Goal: Information Seeking & Learning: Check status

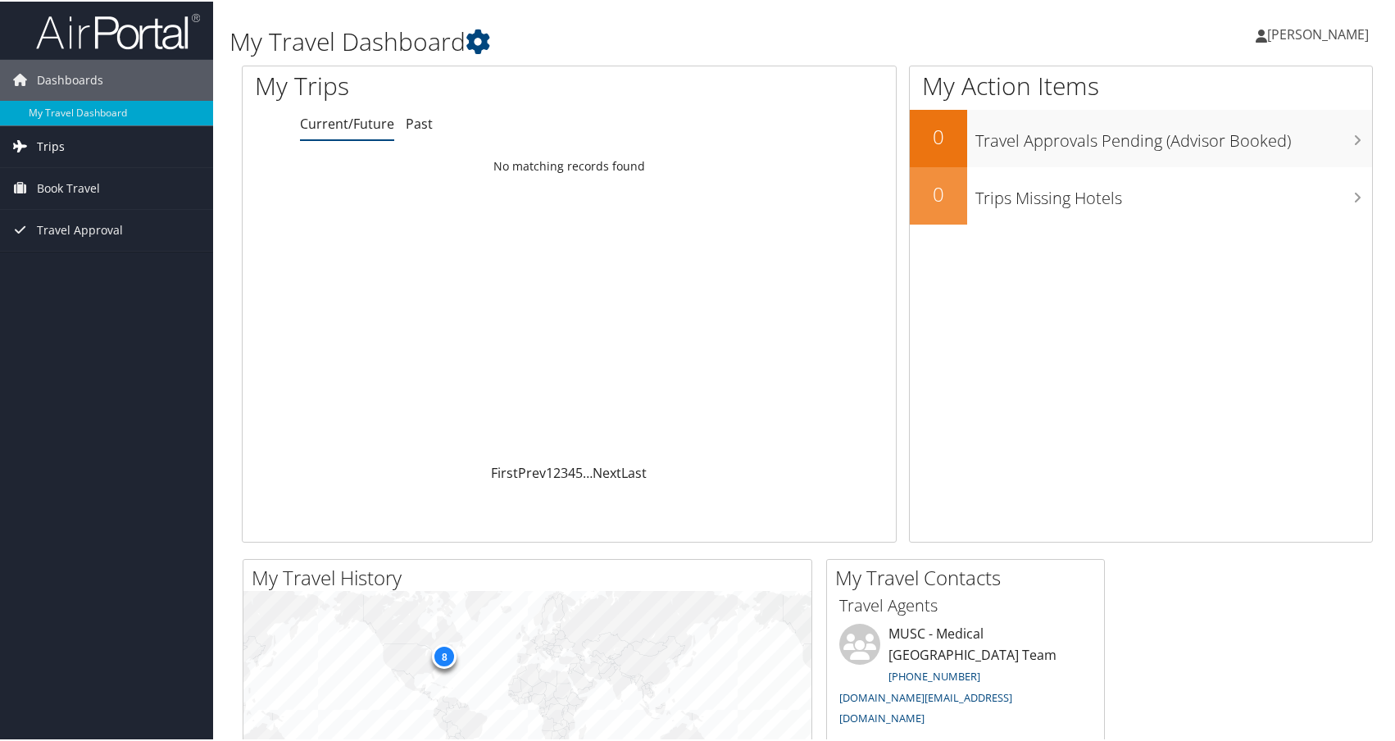
click at [77, 138] on link "Trips" at bounding box center [106, 145] width 213 height 41
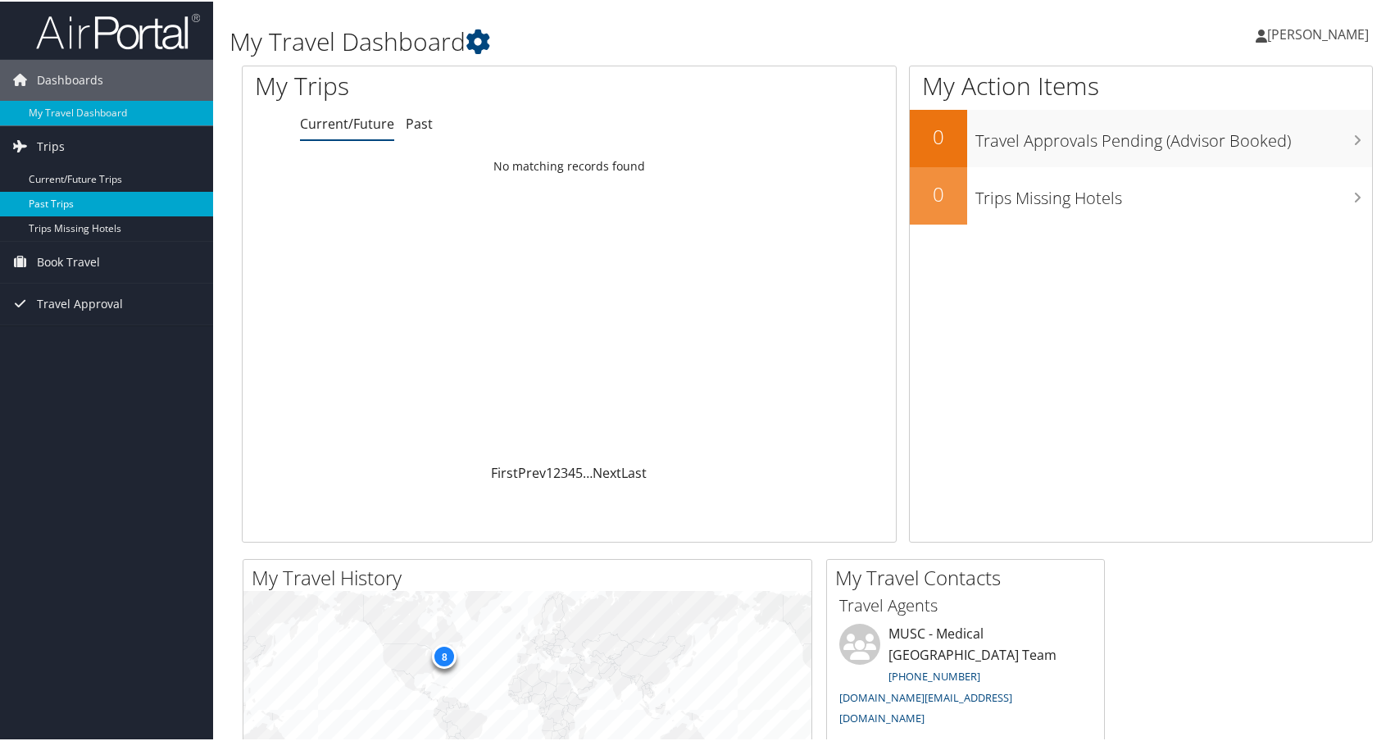
click at [61, 193] on link "Past Trips" at bounding box center [106, 202] width 213 height 25
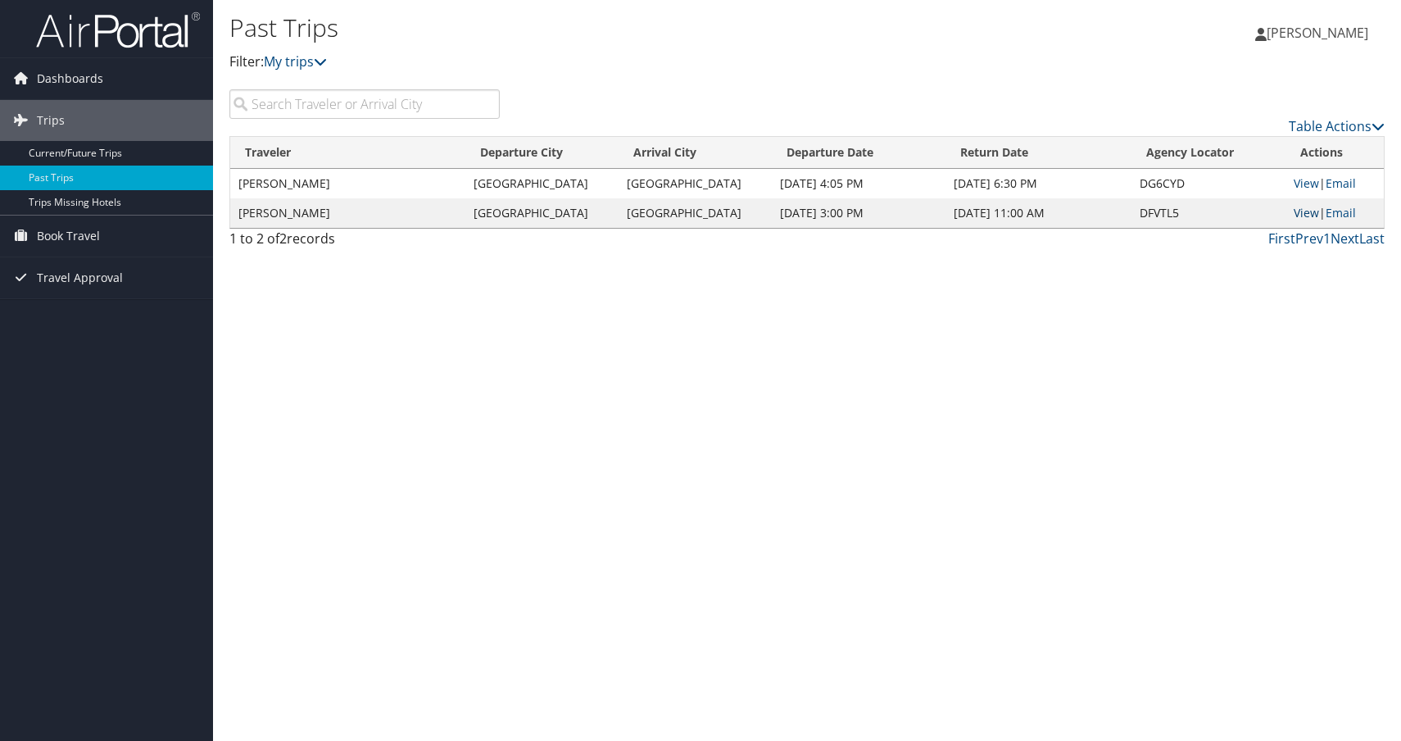
click at [1300, 212] on link "View" at bounding box center [1306, 213] width 25 height 16
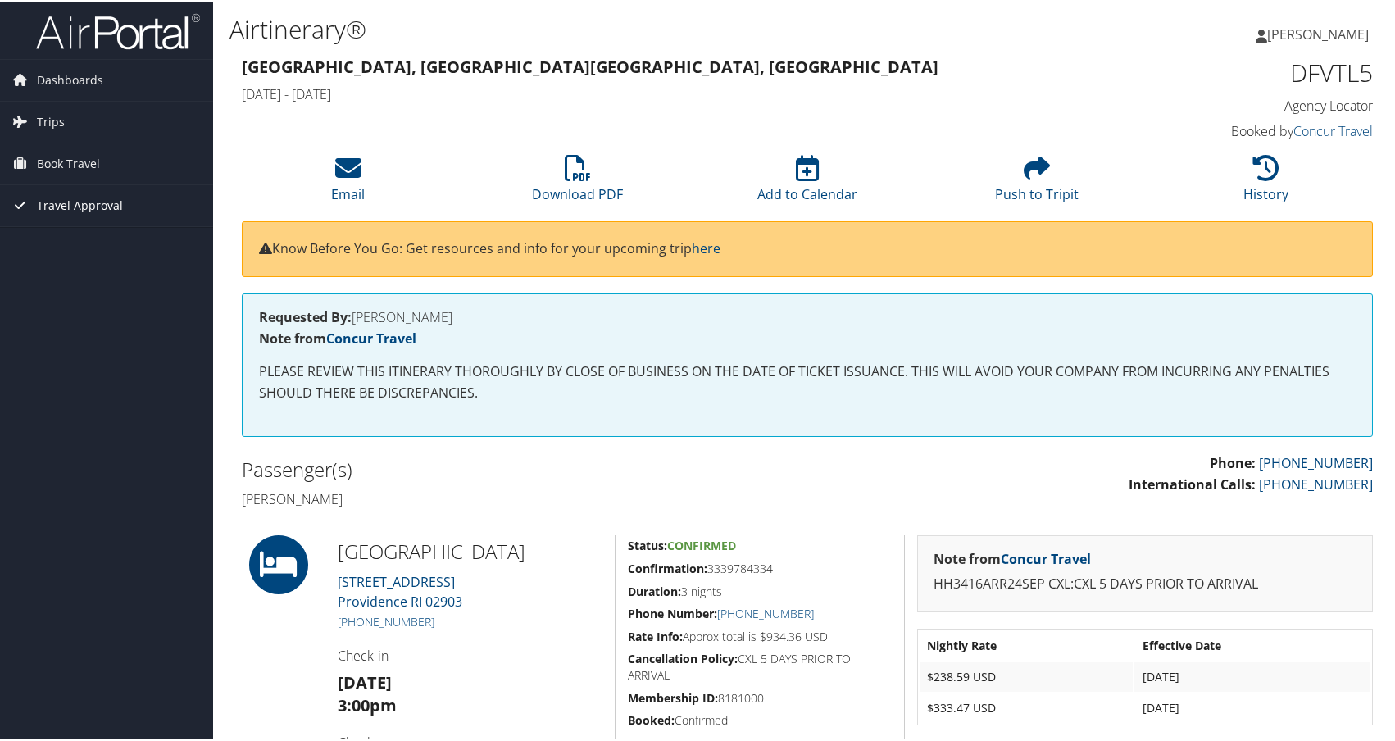
click at [63, 203] on span "Travel Approval" at bounding box center [80, 204] width 86 height 41
click at [86, 264] on link "Approved Trips" at bounding box center [106, 261] width 213 height 25
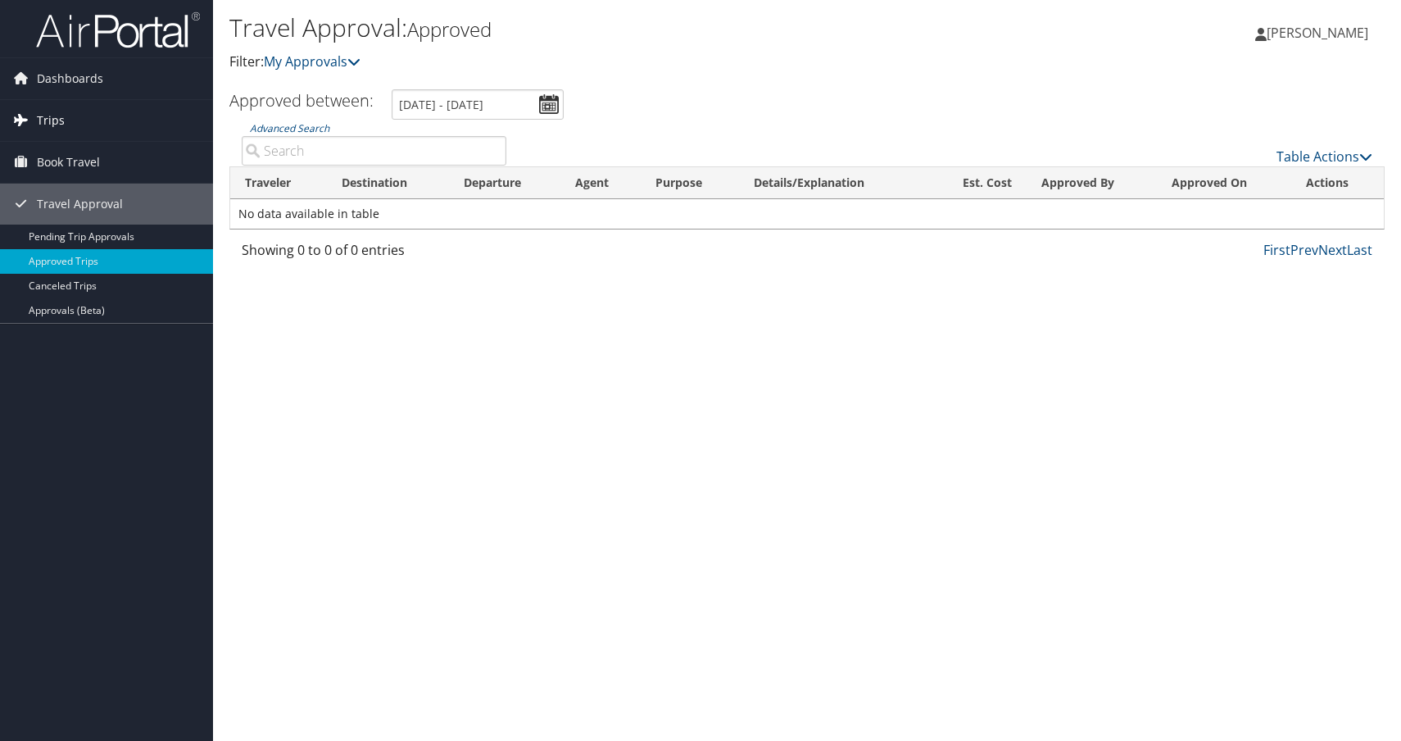
click at [61, 118] on span "Trips" at bounding box center [51, 120] width 28 height 41
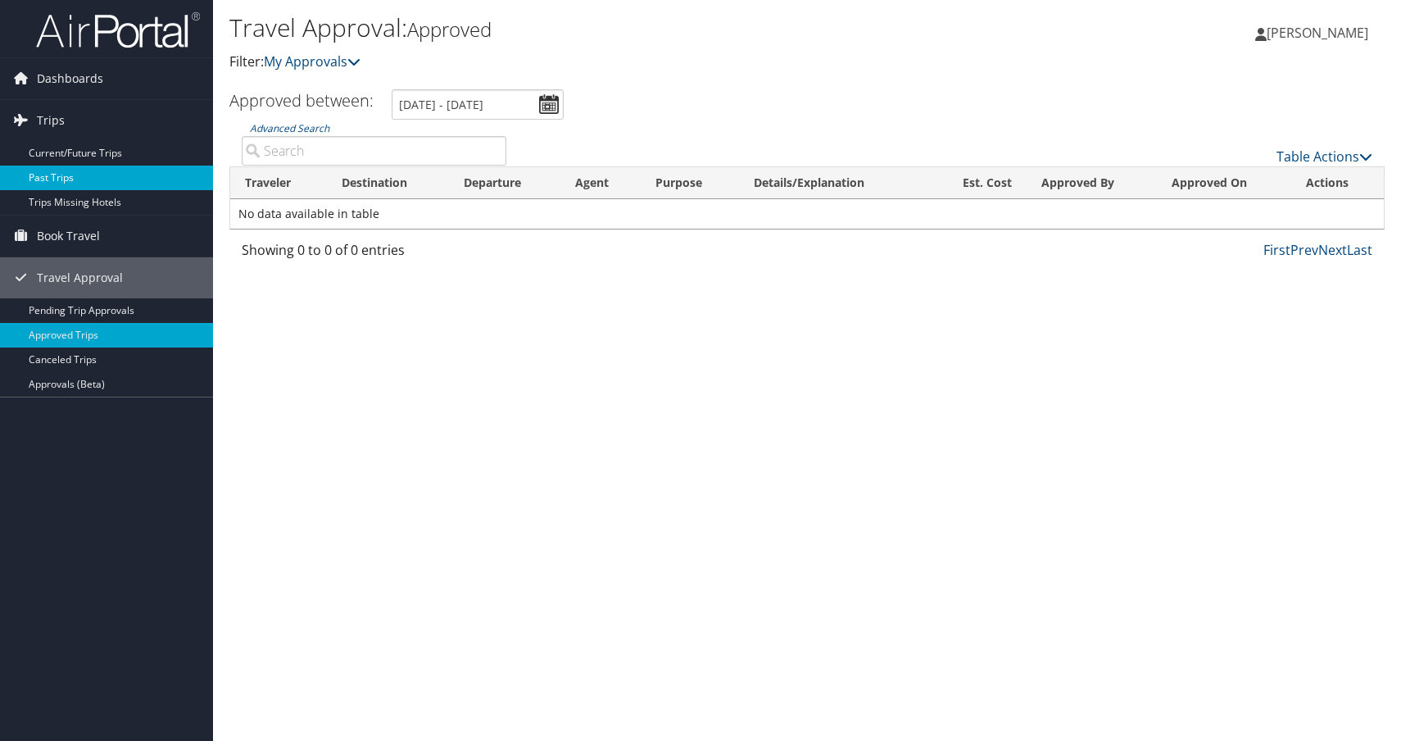
click at [80, 171] on link "Past Trips" at bounding box center [106, 178] width 213 height 25
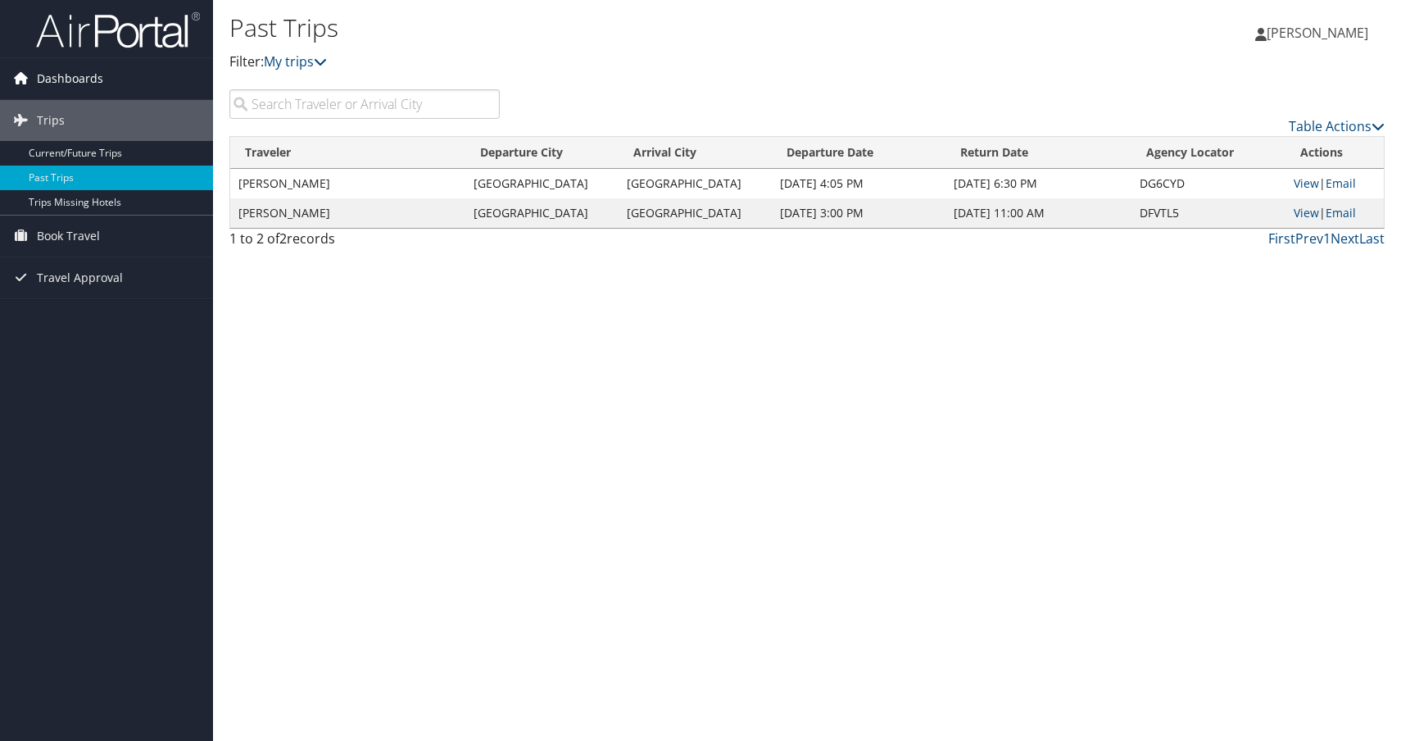
click at [67, 80] on span "Dashboards" at bounding box center [70, 78] width 66 height 41
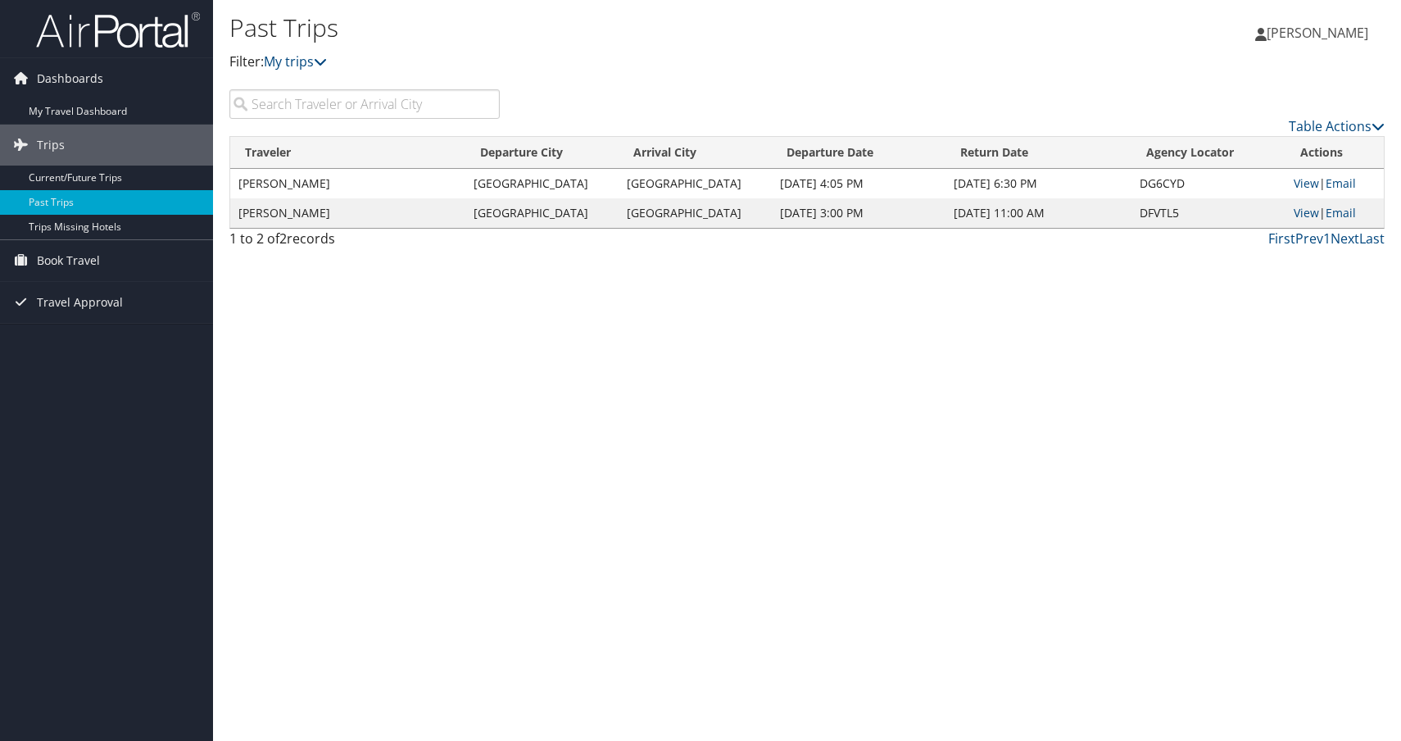
click at [1311, 25] on span "[PERSON_NAME]" at bounding box center [1318, 33] width 102 height 18
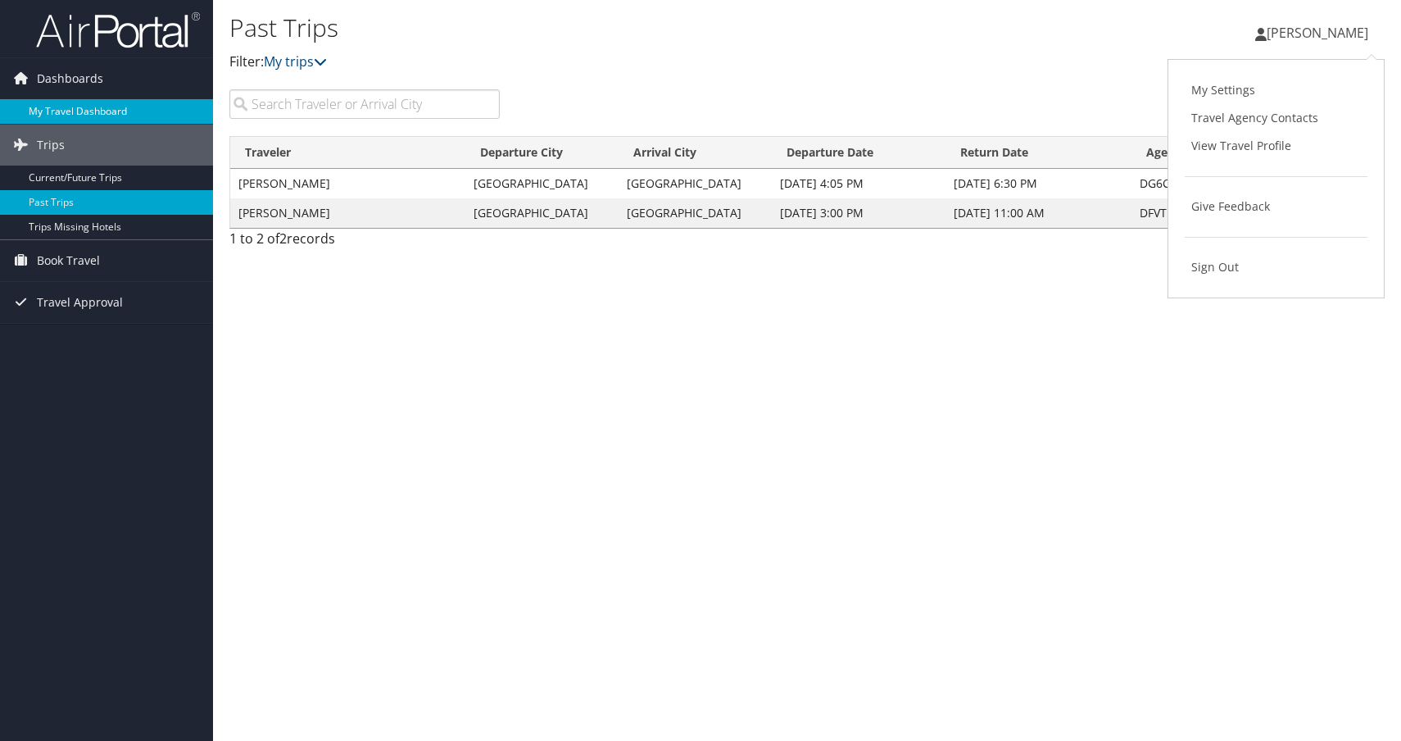
click at [51, 107] on link "My Travel Dashboard" at bounding box center [106, 111] width 213 height 25
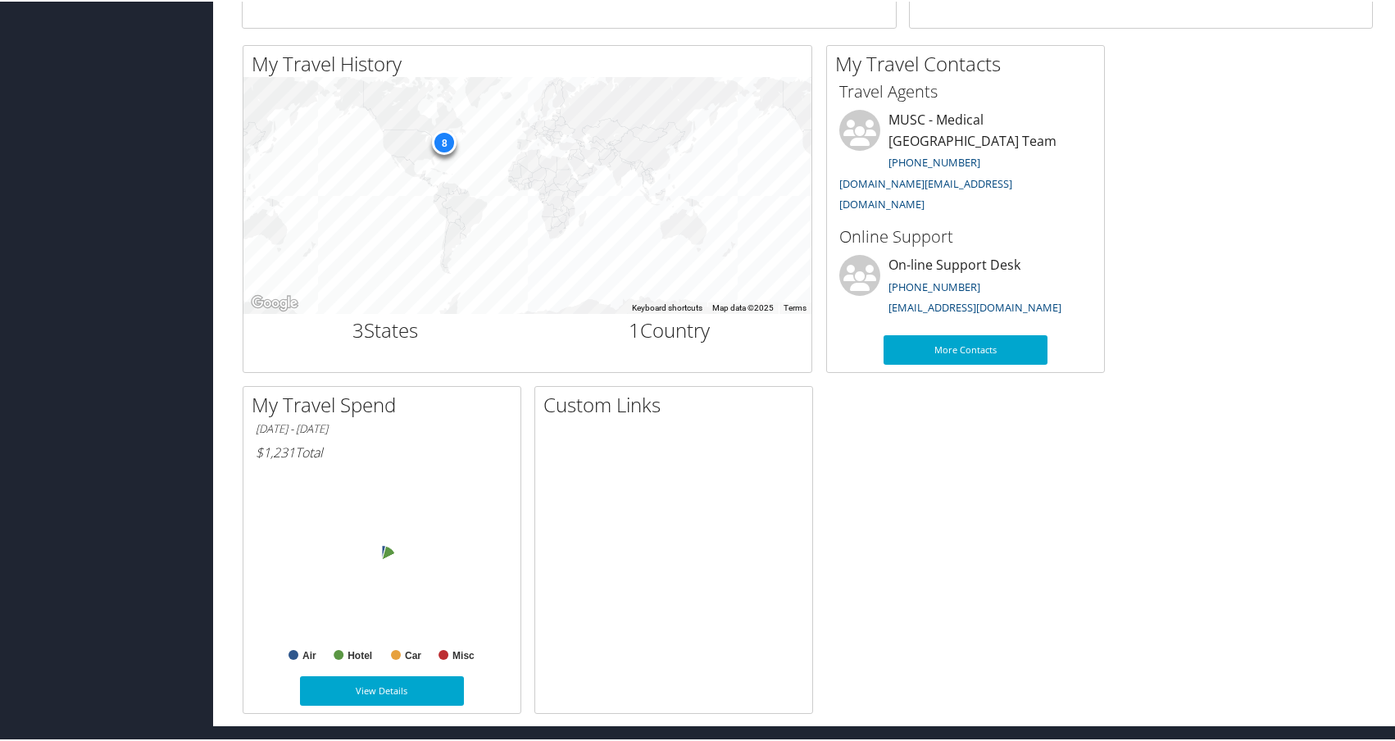
scroll to position [513, 0]
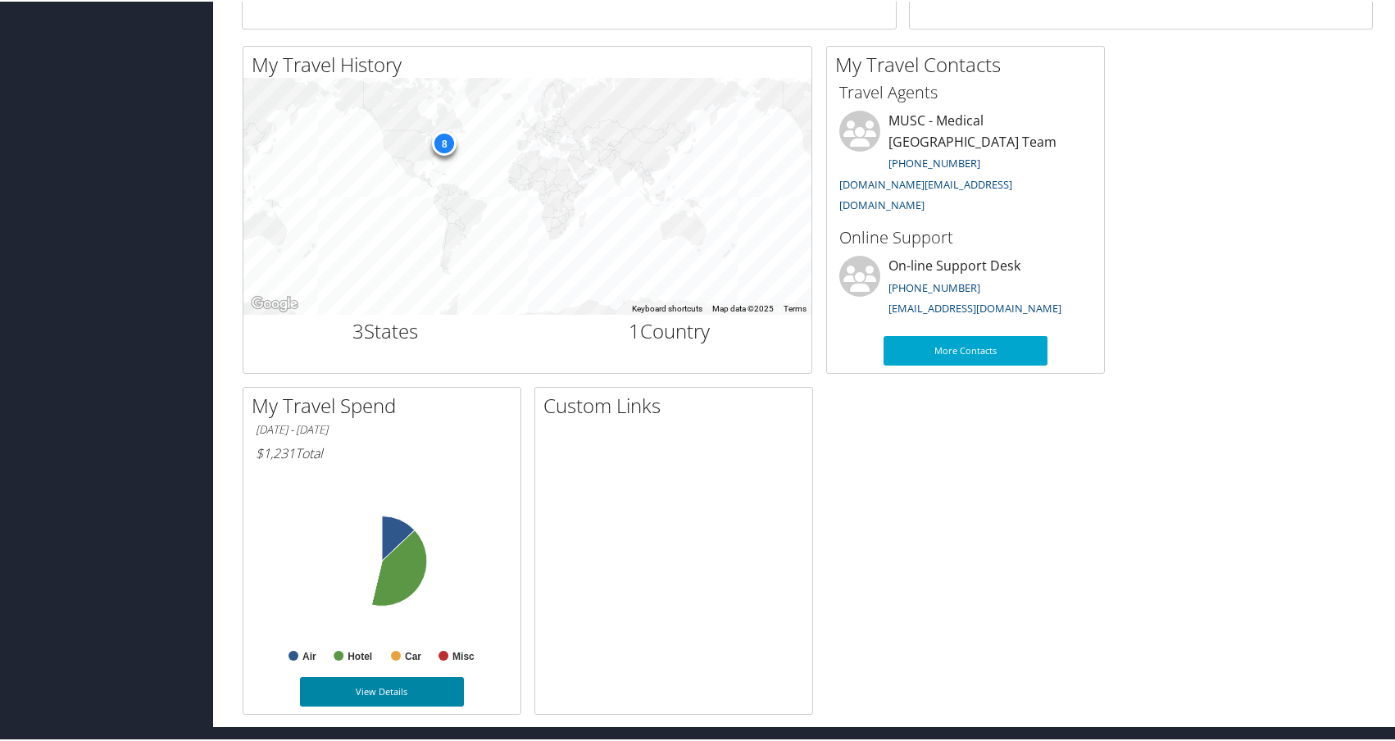
click at [334, 692] on link "View Details" at bounding box center [382, 690] width 164 height 30
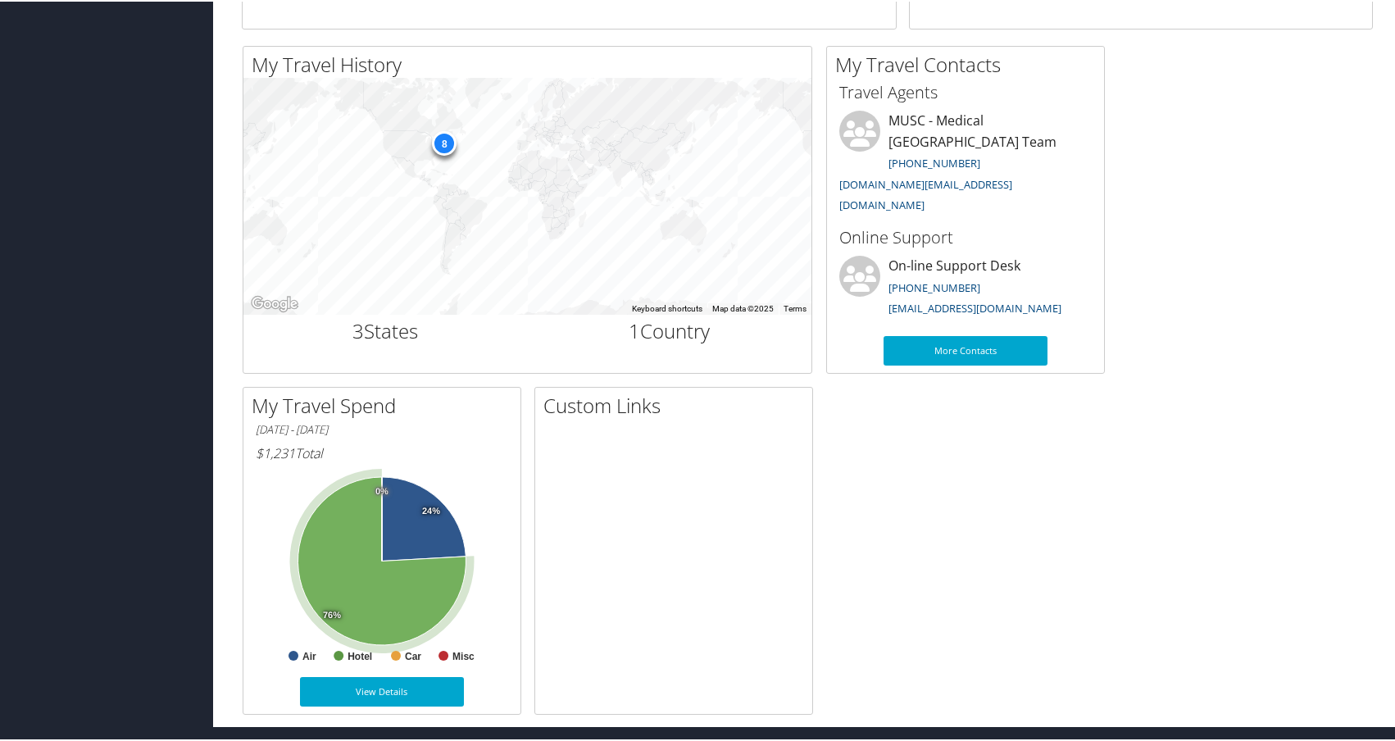
click at [340, 556] on icon at bounding box center [382, 559] width 168 height 168
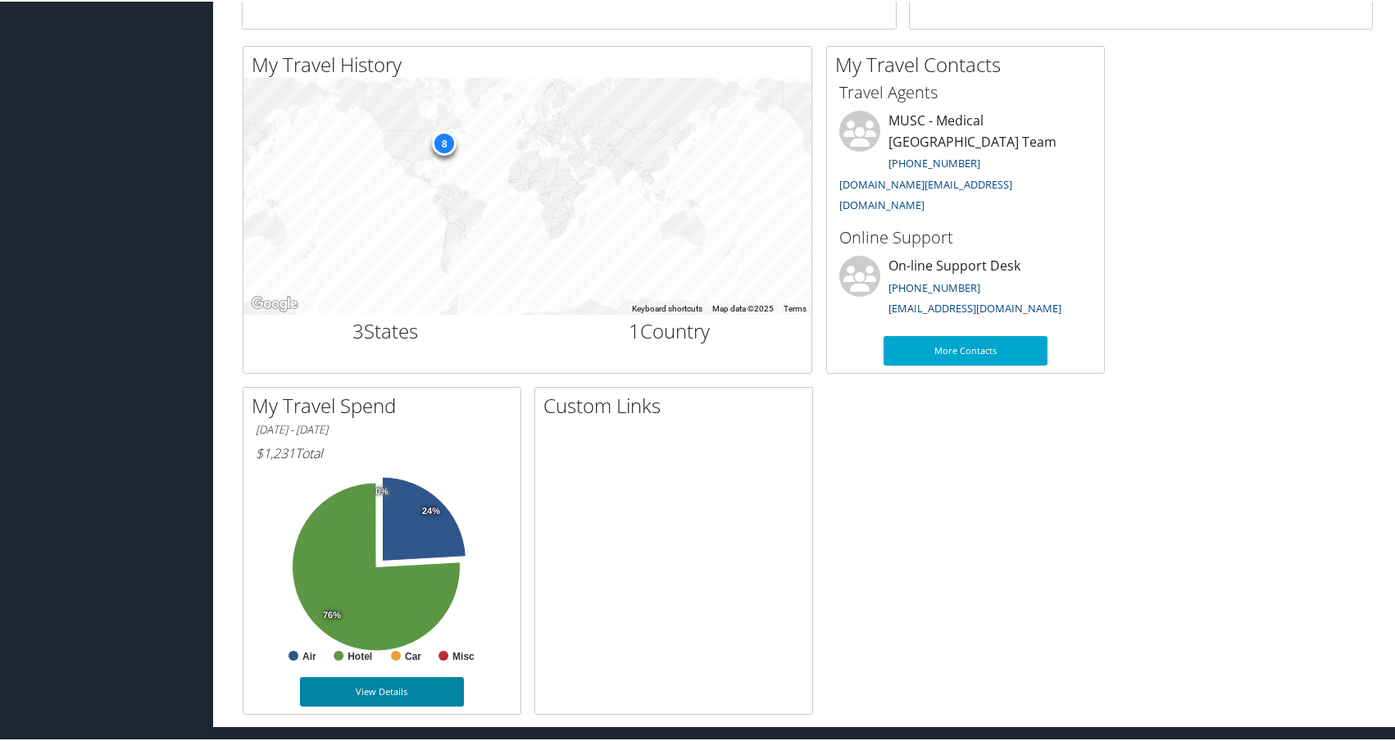
click at [343, 689] on link "View Details" at bounding box center [382, 690] width 164 height 30
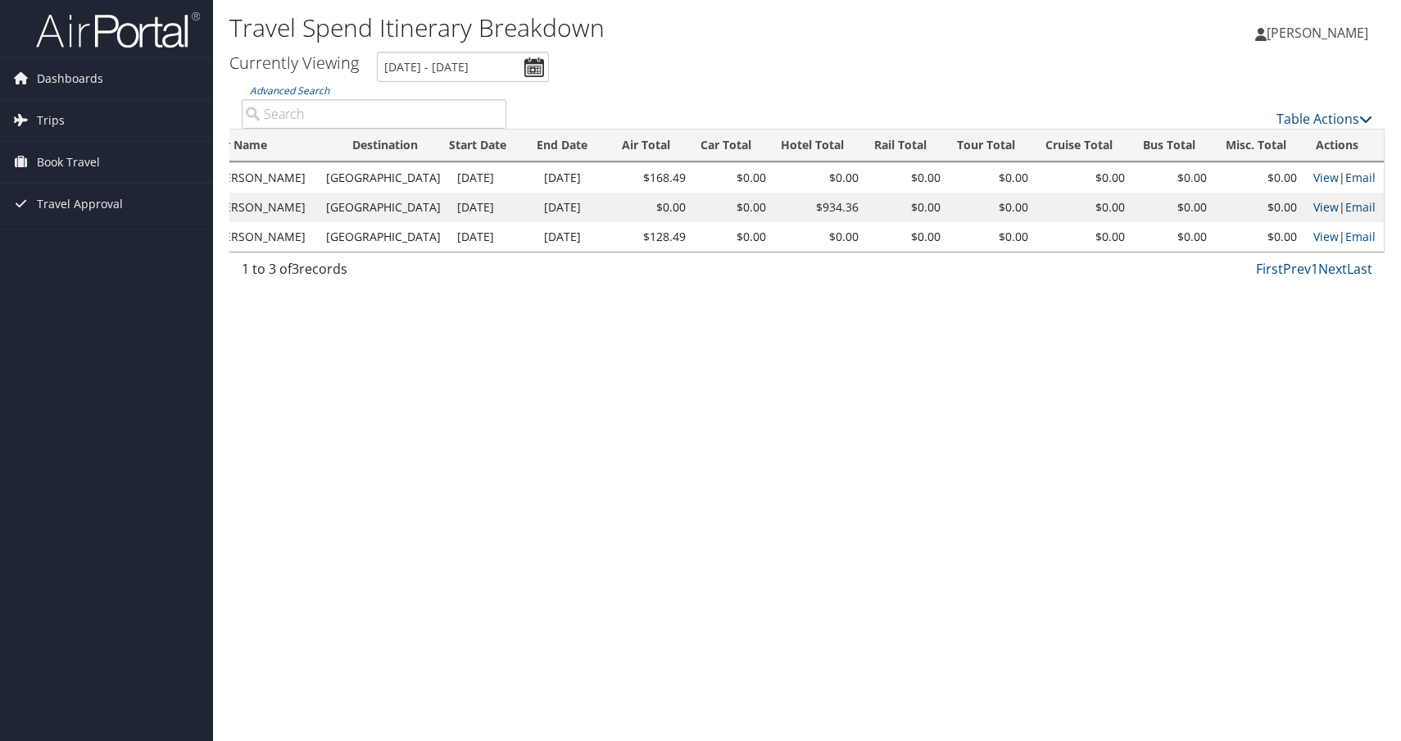
click at [1320, 210] on link "View" at bounding box center [1326, 207] width 25 height 16
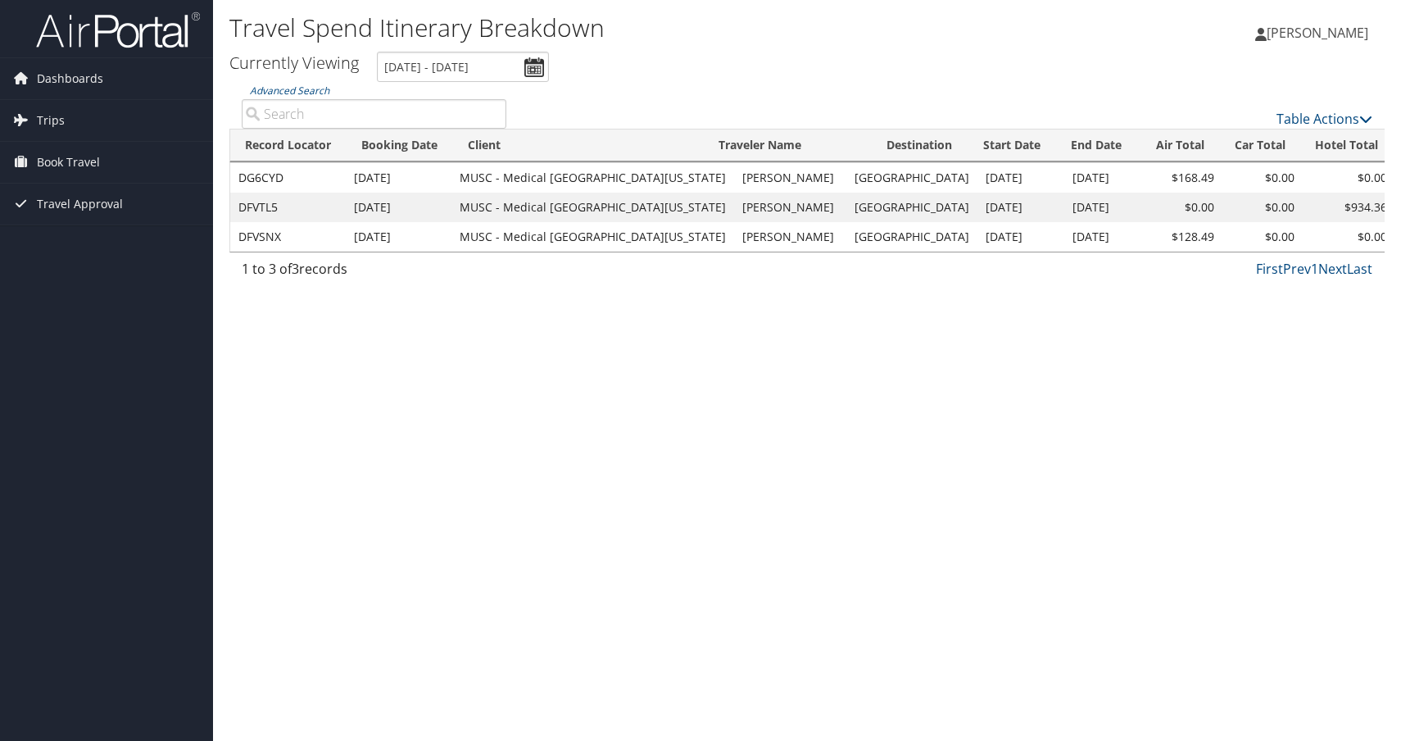
scroll to position [0, 98]
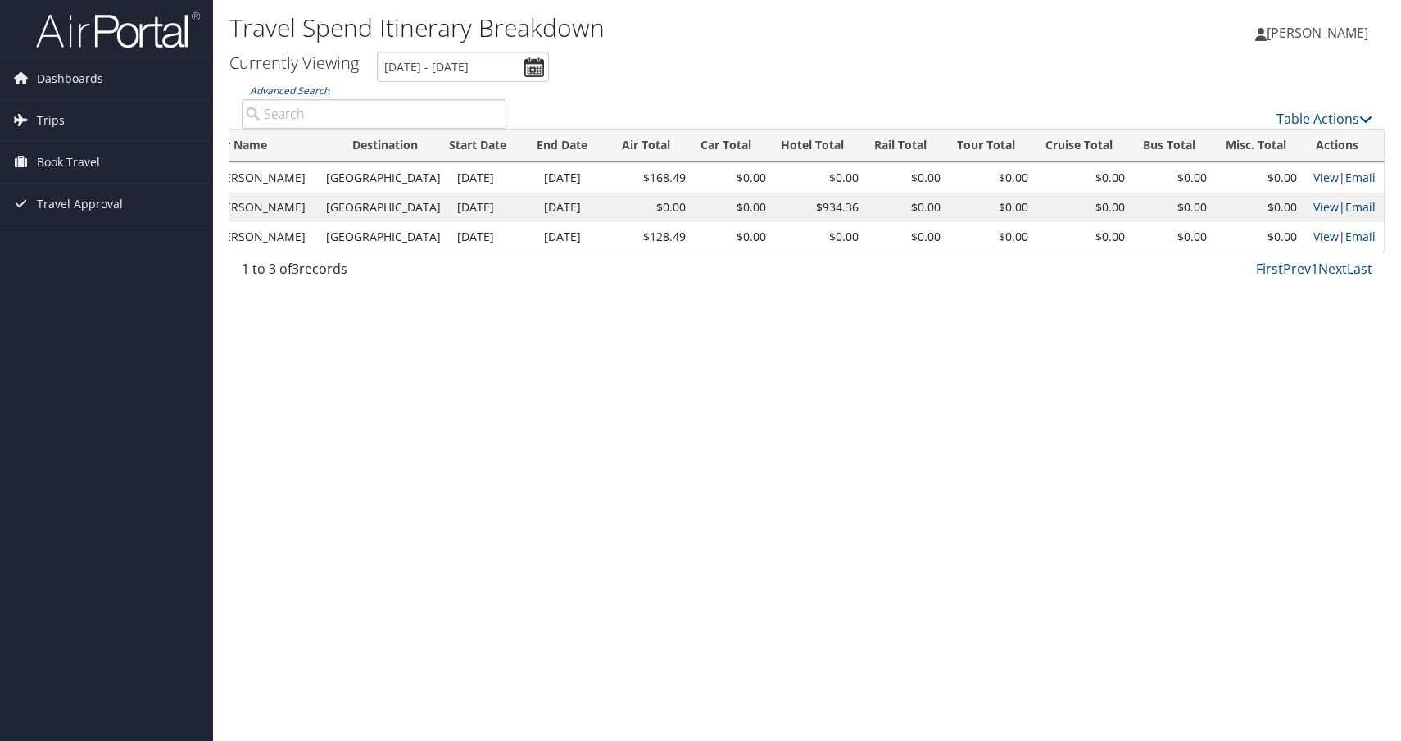
click at [1359, 204] on link "Email" at bounding box center [1361, 207] width 30 height 16
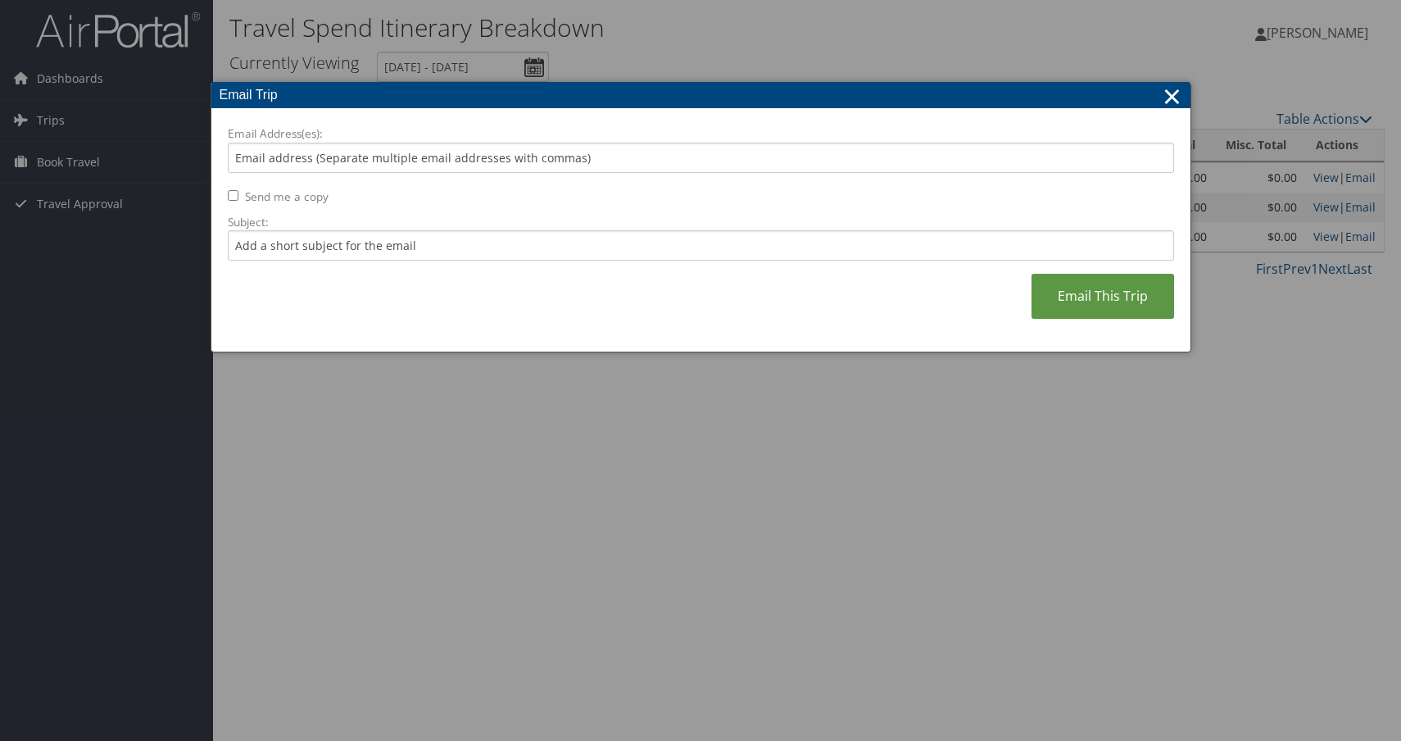
click at [652, 176] on div "Email Address(es): Send me a copy Subject: Email This Trip" at bounding box center [701, 230] width 947 height 210
click at [1173, 93] on link "×" at bounding box center [1172, 95] width 19 height 33
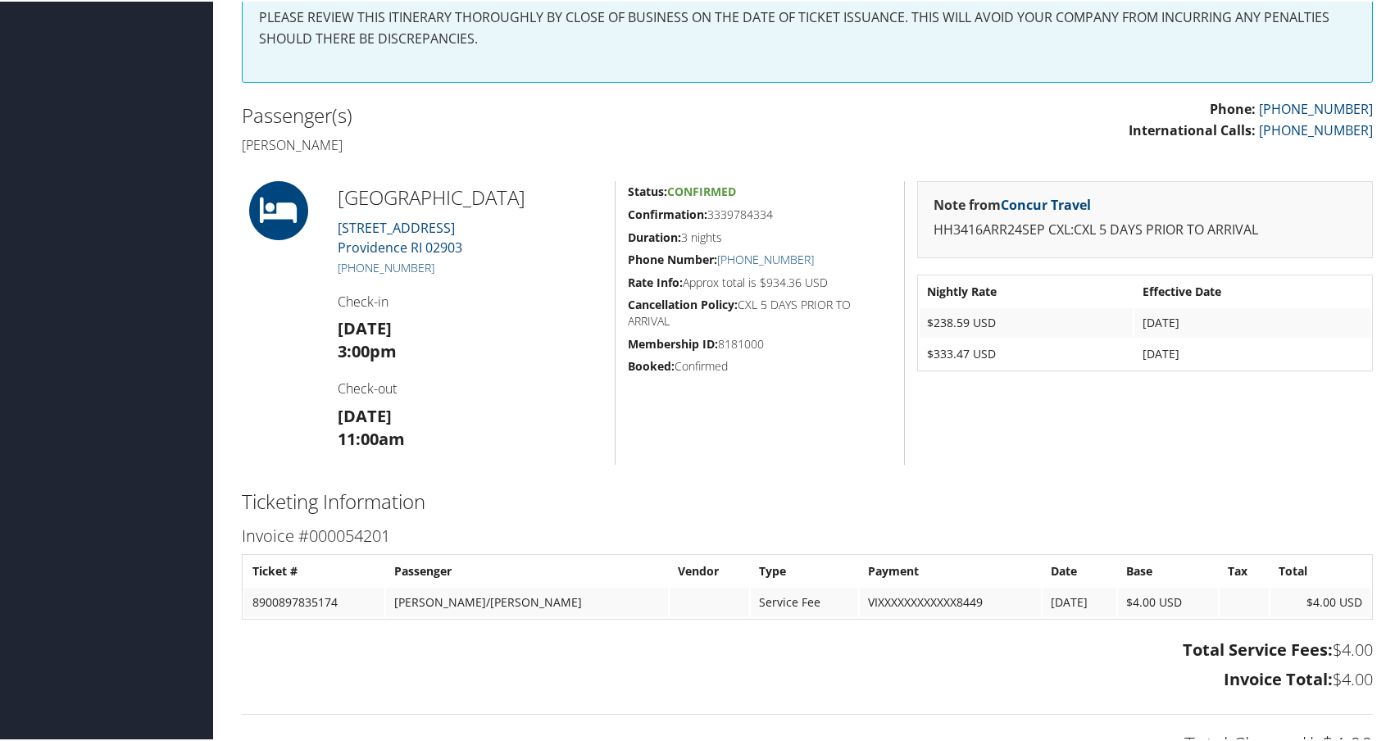
scroll to position [372, 0]
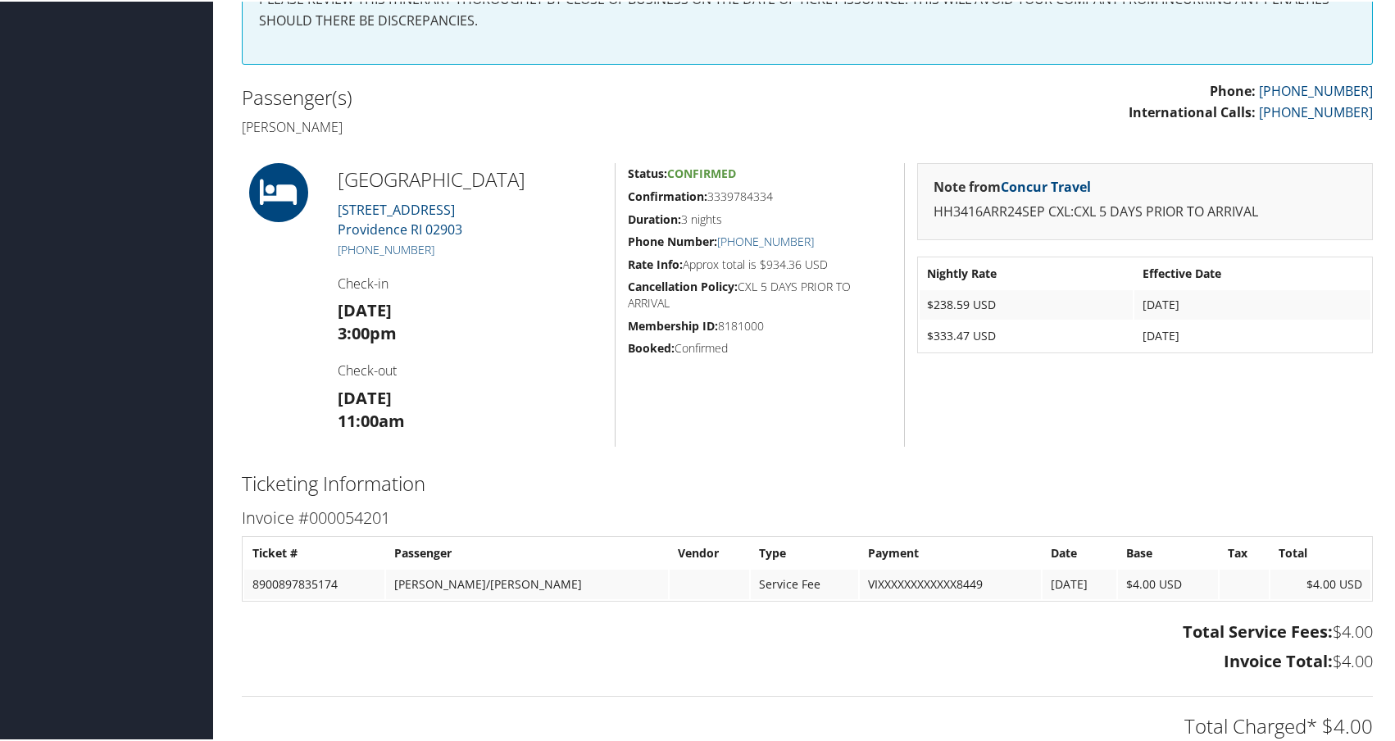
click at [1224, 146] on div "86251887 Providence, RI Providence, RI Wed 24 Sep 2025 - Sat 27 Sep 2025 DFVTL5…" at bounding box center [807, 334] width 1156 height 1309
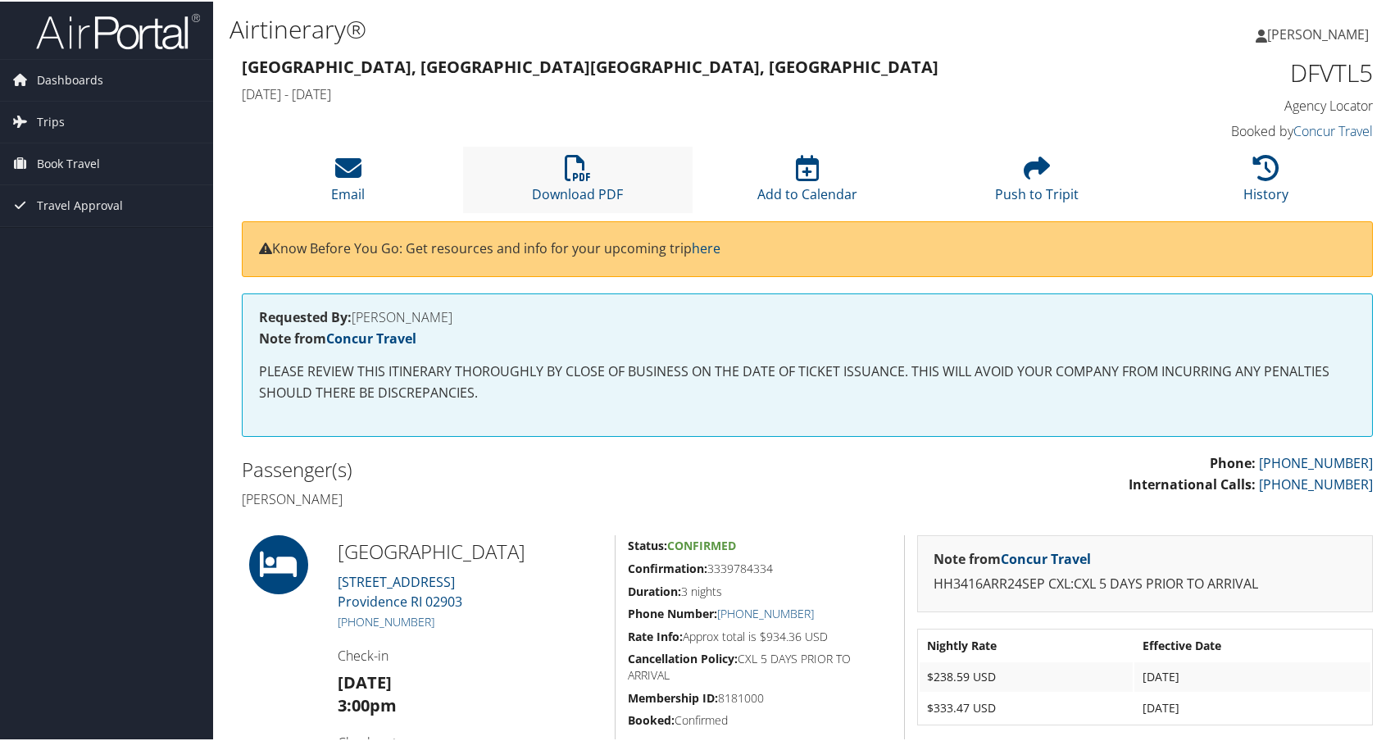
scroll to position [0, 0]
click at [589, 184] on link "Download PDF" at bounding box center [578, 181] width 91 height 39
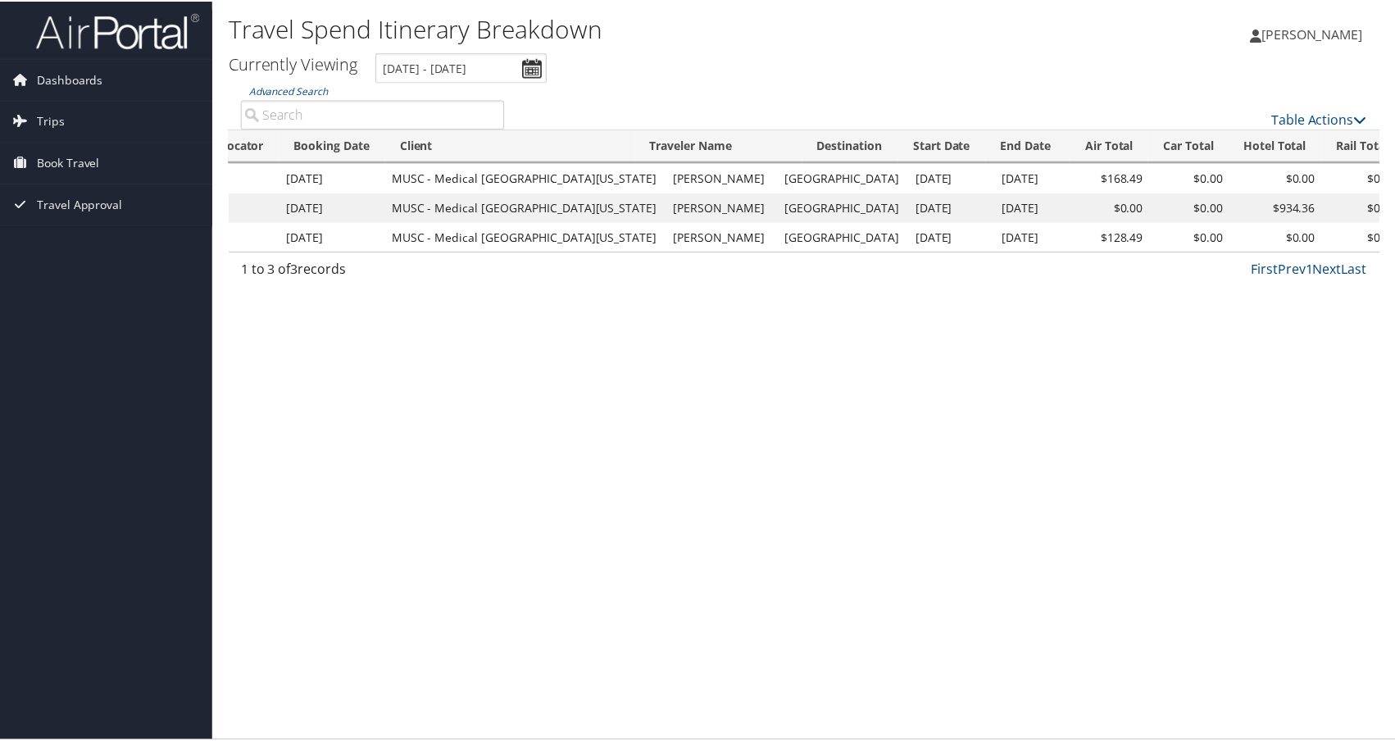
scroll to position [0, 68]
click at [1320, 113] on link "Table Actions" at bounding box center [1325, 119] width 96 height 18
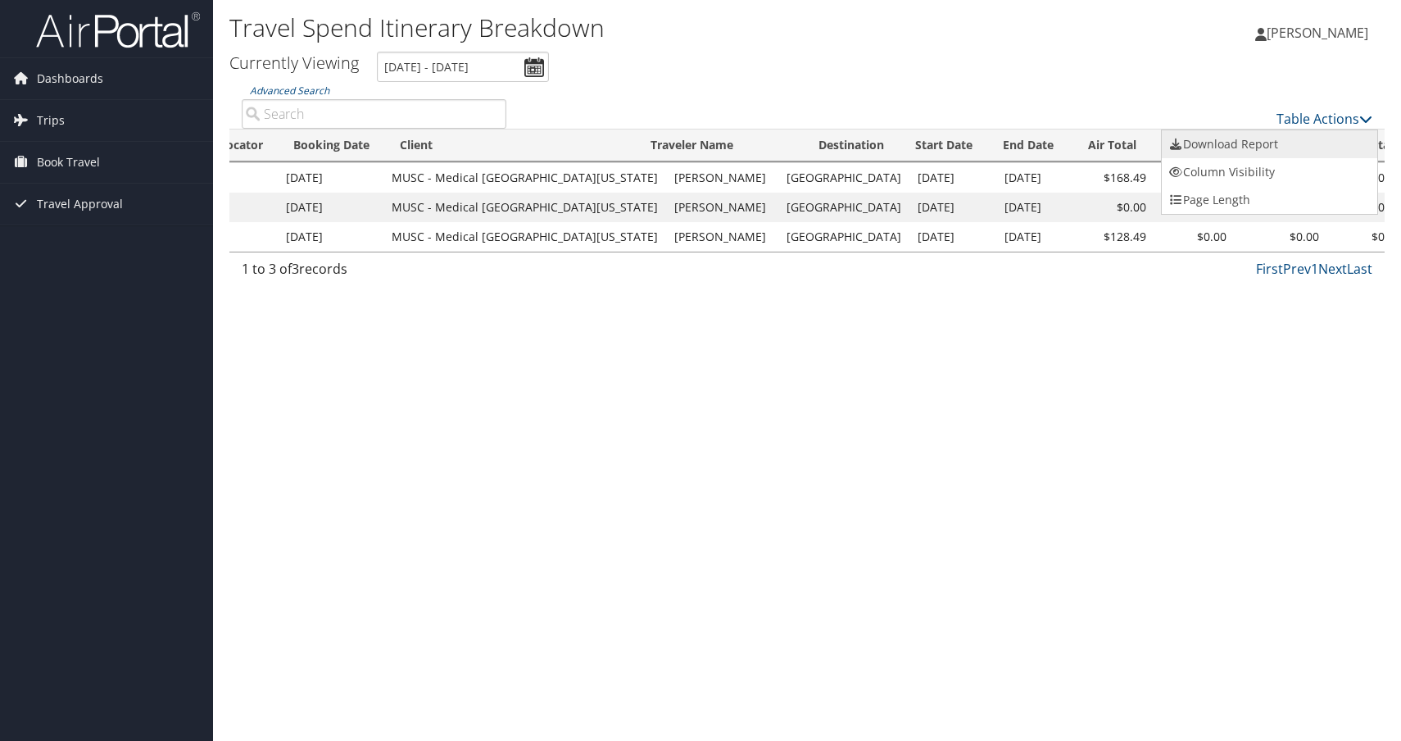
click at [1238, 150] on link "Download Report" at bounding box center [1270, 144] width 216 height 28
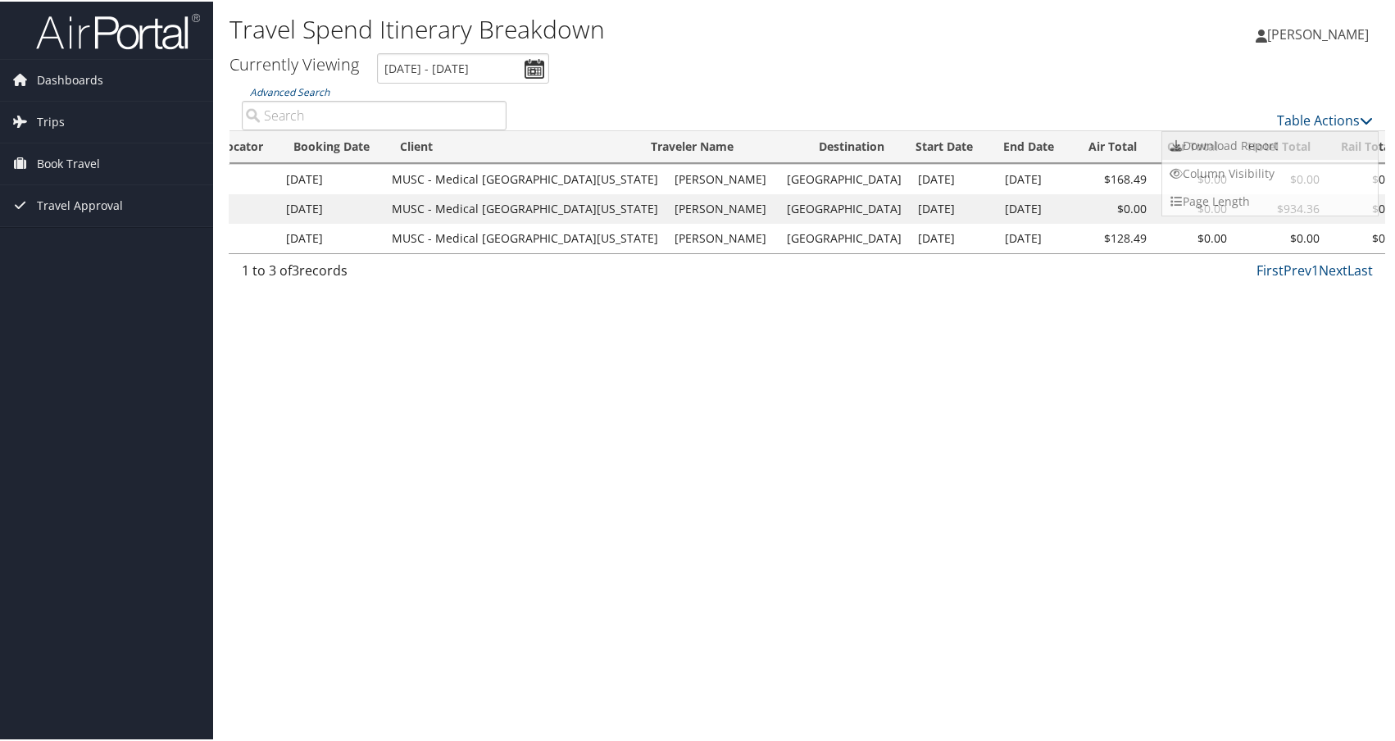
scroll to position [0, 0]
click at [1040, 65] on div "Kaitlyn Allton Kaitlyn Allton My Settings Travel Agency Contacts View Travel Pr…" at bounding box center [1167, 39] width 467 height 63
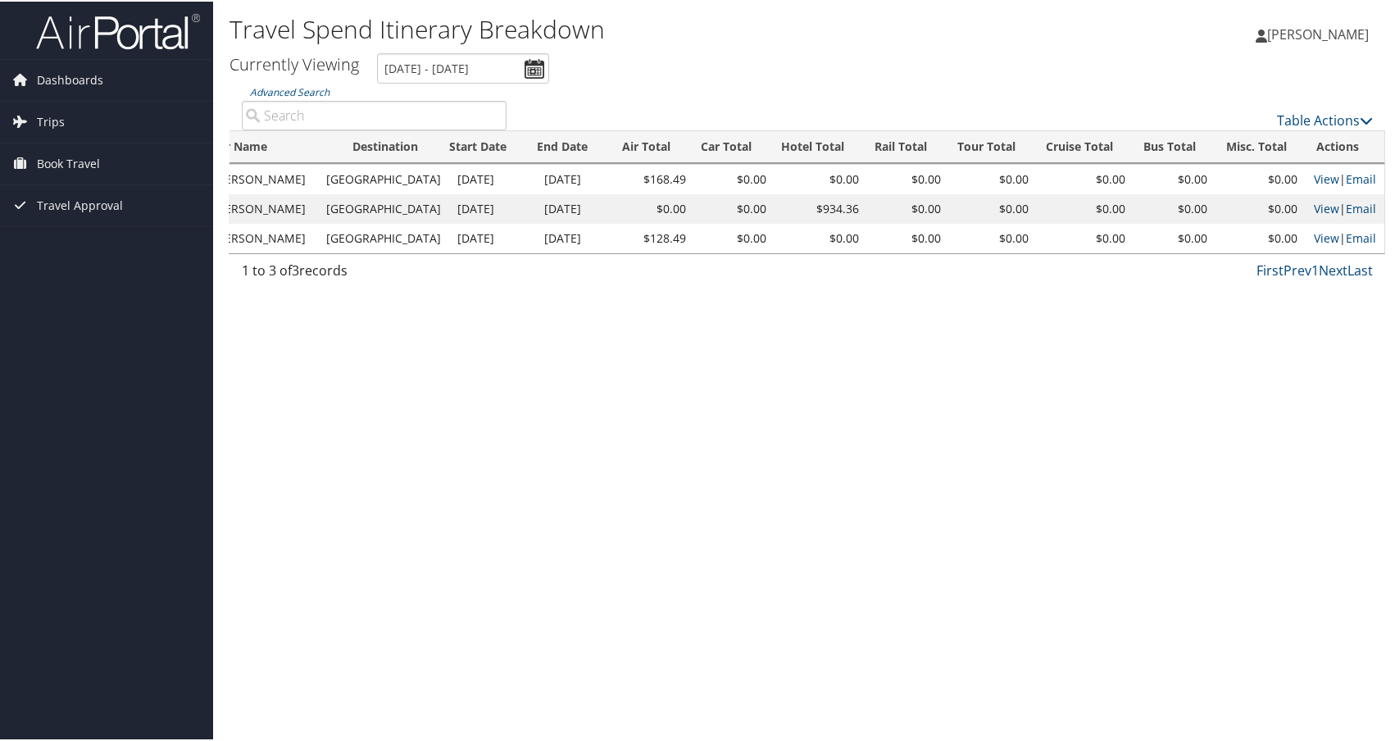
scroll to position [0, 541]
drag, startPoint x: 792, startPoint y: 208, endPoint x: 879, endPoint y: 207, distance: 86.9
click at [879, 207] on tr "DFVTL5 Sep 16, 2025 MUSC - Medical University of South Carolina KAITLYN MARRAH …" at bounding box center [543, 208] width 1683 height 30
click at [878, 352] on div "Travel Spend Itinerary Breakdown Kaitlyn Allton Kaitlyn Allton My Settings Trav…" at bounding box center [807, 370] width 1188 height 741
drag, startPoint x: 557, startPoint y: 213, endPoint x: 994, endPoint y: 214, distance: 436.8
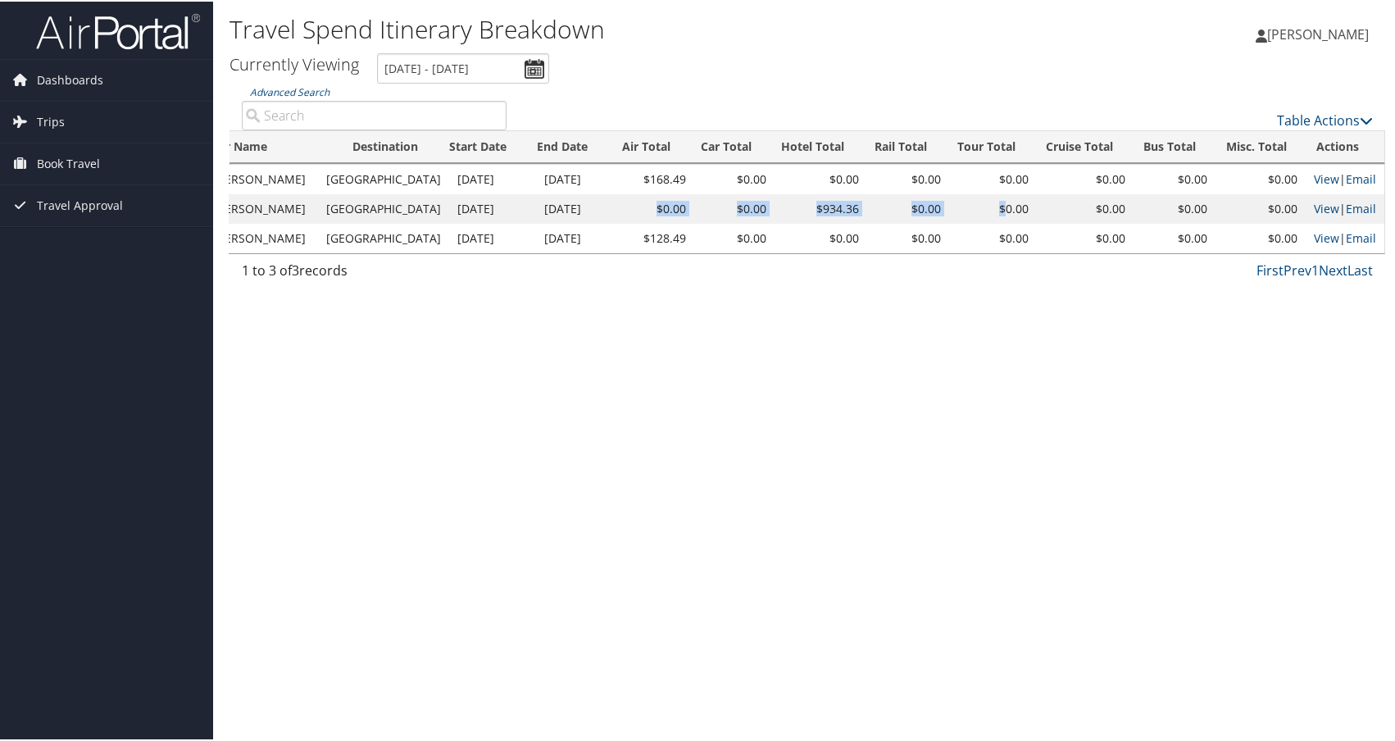
click at [996, 215] on tr "DFVTL5 Sep 16, 2025 MUSC - Medical University of South Carolina KAITLYN MARRAH …" at bounding box center [543, 208] width 1683 height 30
click at [1115, 220] on td "$0.00" at bounding box center [1085, 208] width 97 height 30
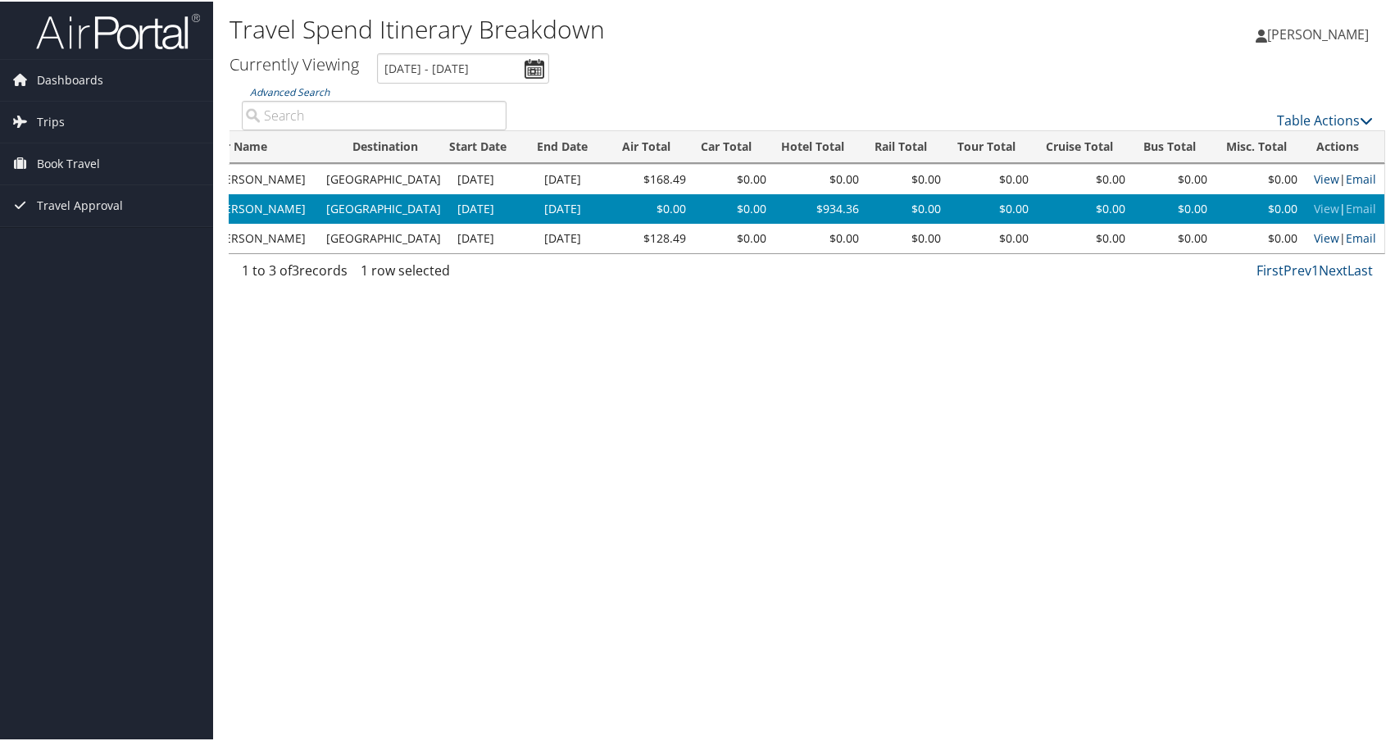
click at [1353, 202] on link "Email" at bounding box center [1361, 207] width 30 height 16
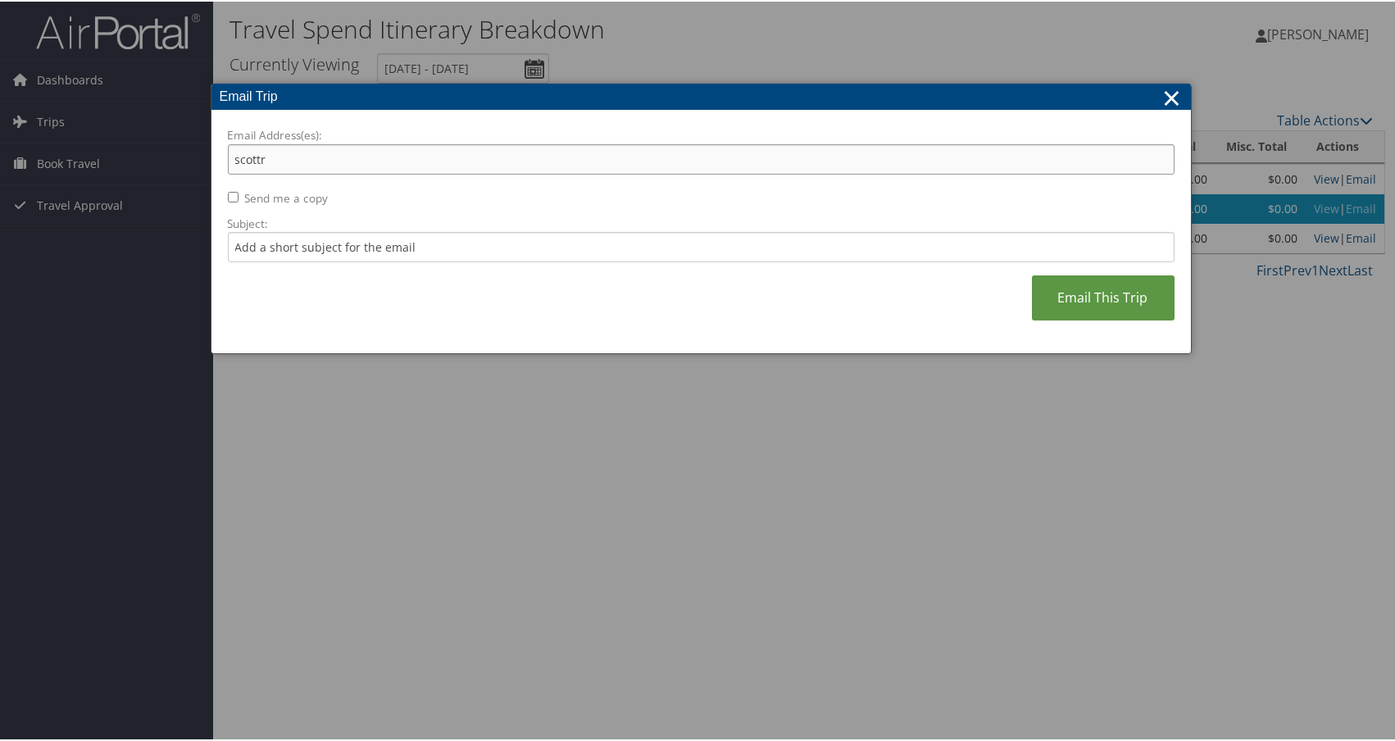
click at [1156, 156] on input "scottr" at bounding box center [701, 158] width 947 height 30
type input "scottr"
click at [1174, 111] on link "×" at bounding box center [1172, 95] width 19 height 33
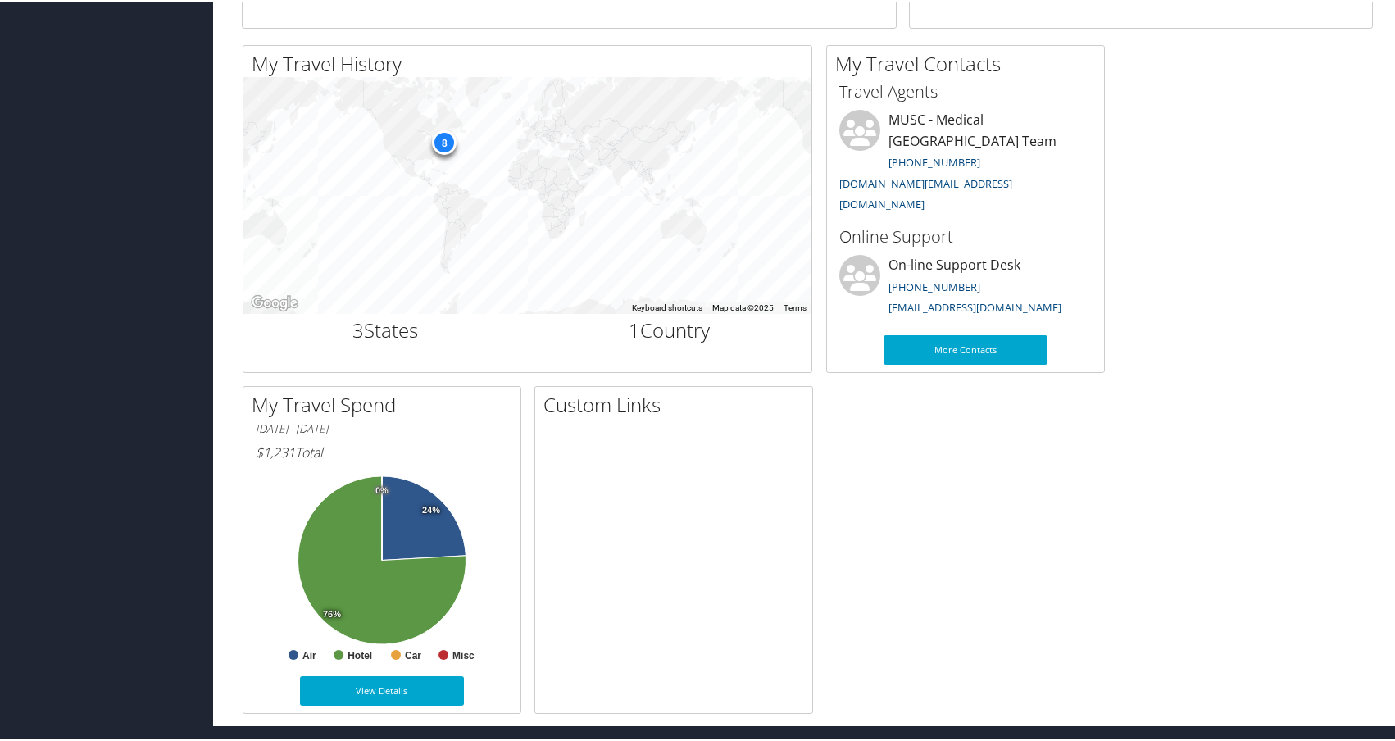
scroll to position [513, 0]
click at [370, 687] on link "View Details" at bounding box center [382, 690] width 164 height 30
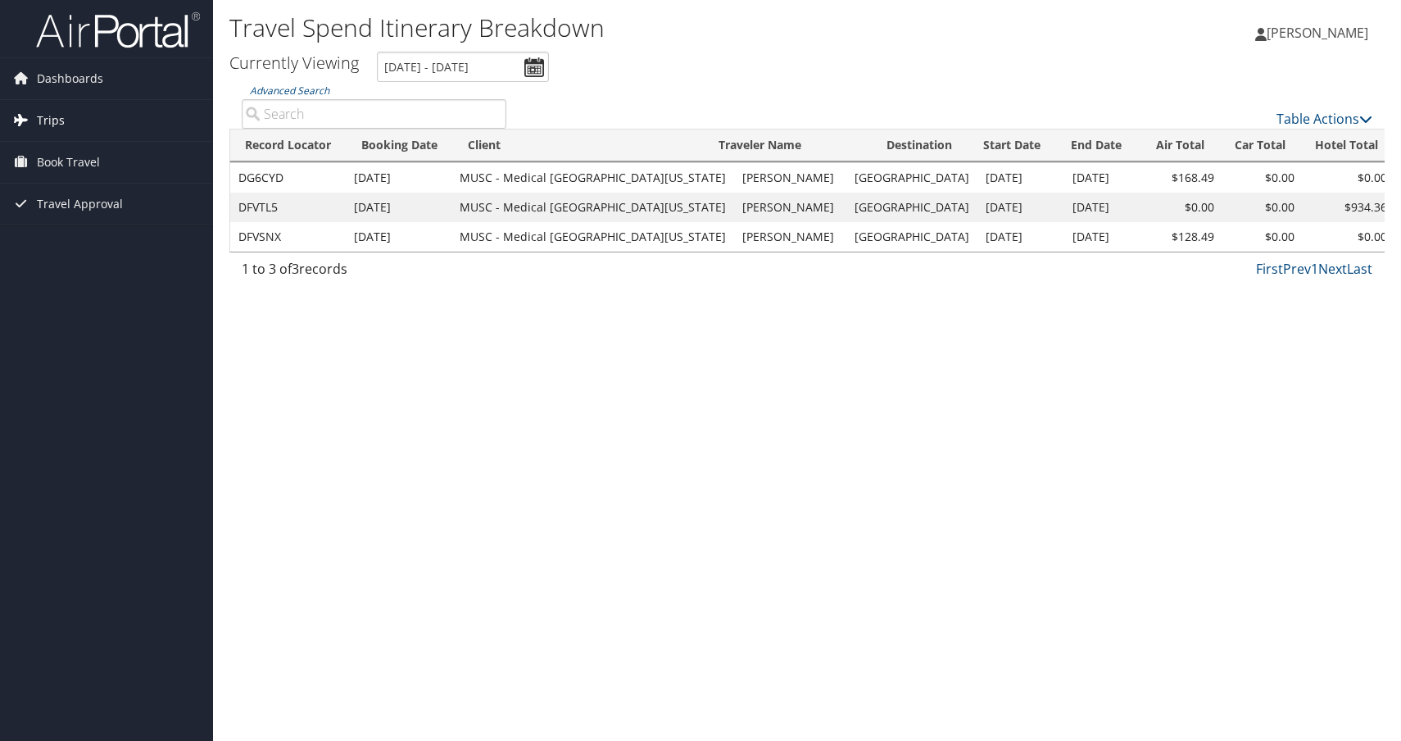
click at [54, 121] on span "Trips" at bounding box center [51, 120] width 28 height 41
click at [55, 175] on link "Past Trips" at bounding box center [106, 178] width 213 height 25
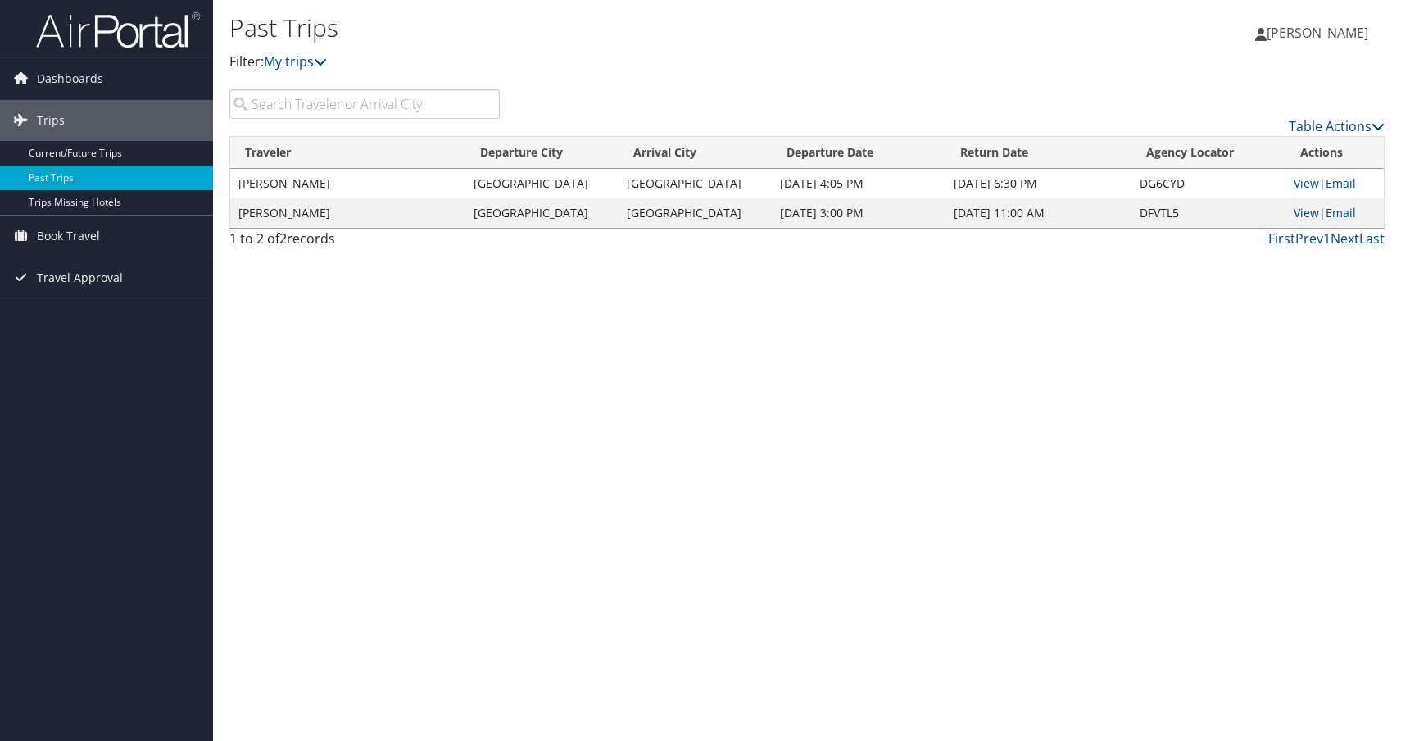
click at [1300, 211] on link "View" at bounding box center [1306, 213] width 25 height 16
